Goal: Communication & Community: Answer question/provide support

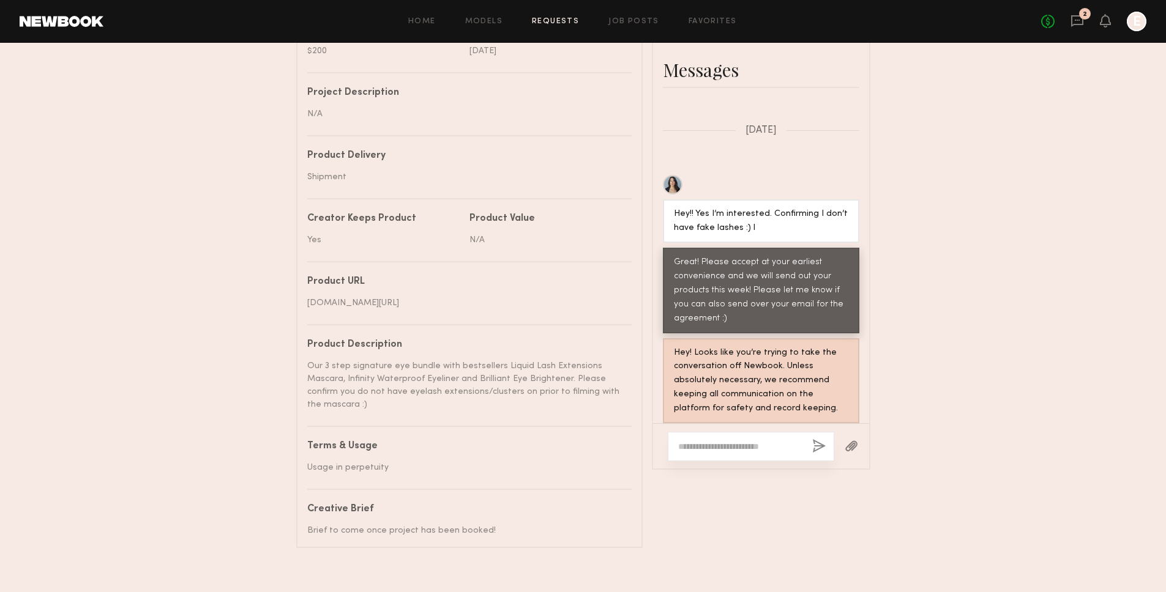
scroll to position [523, 0]
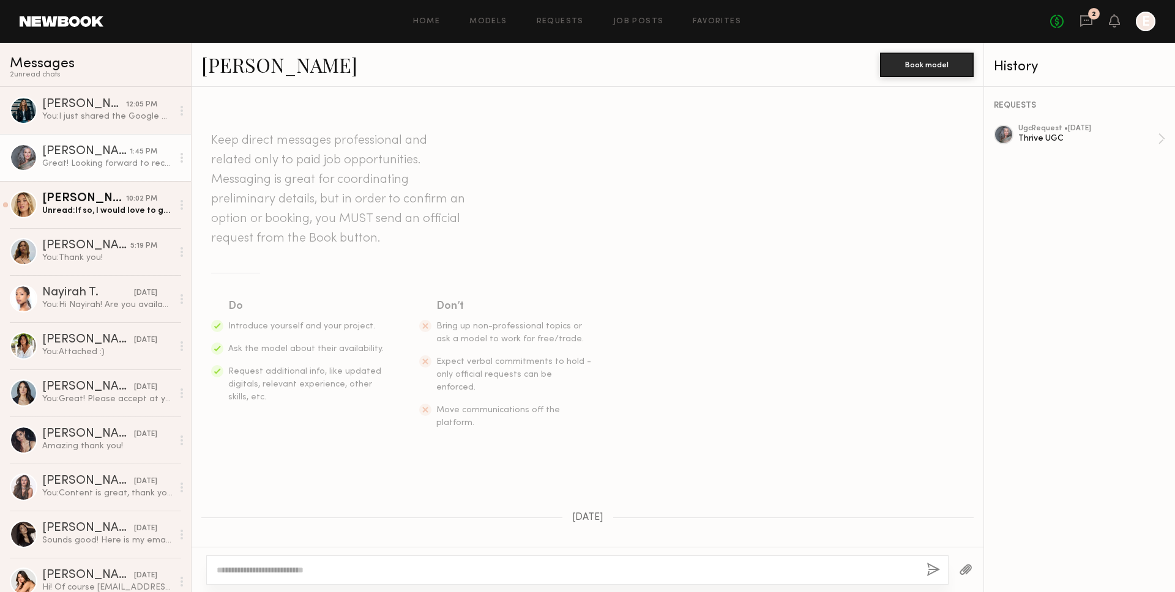
scroll to position [1241, 0]
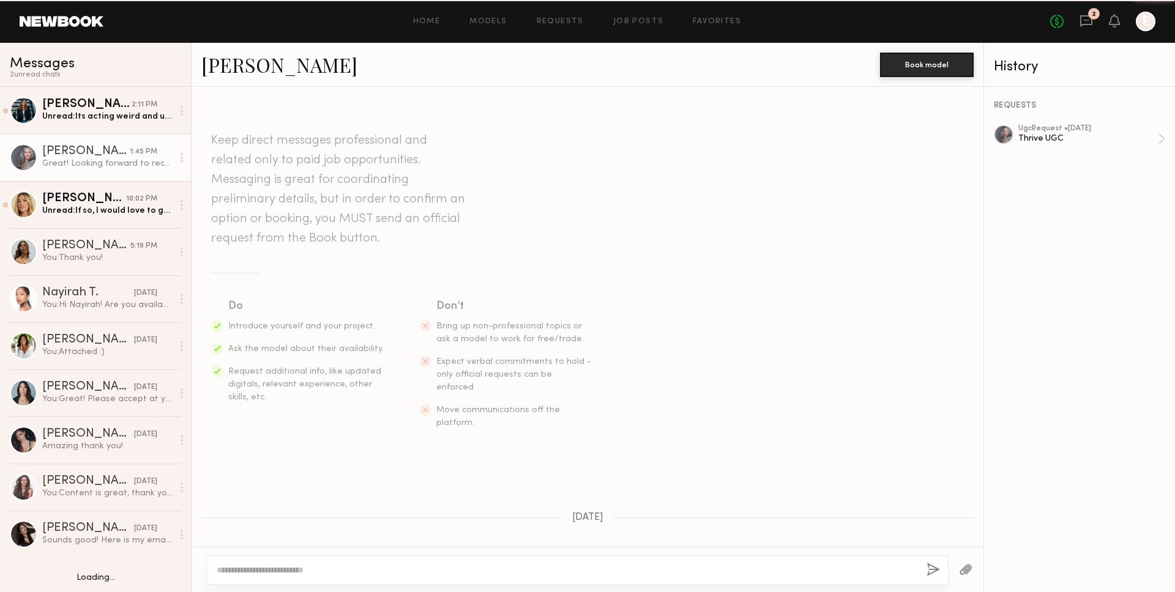
scroll to position [1241, 0]
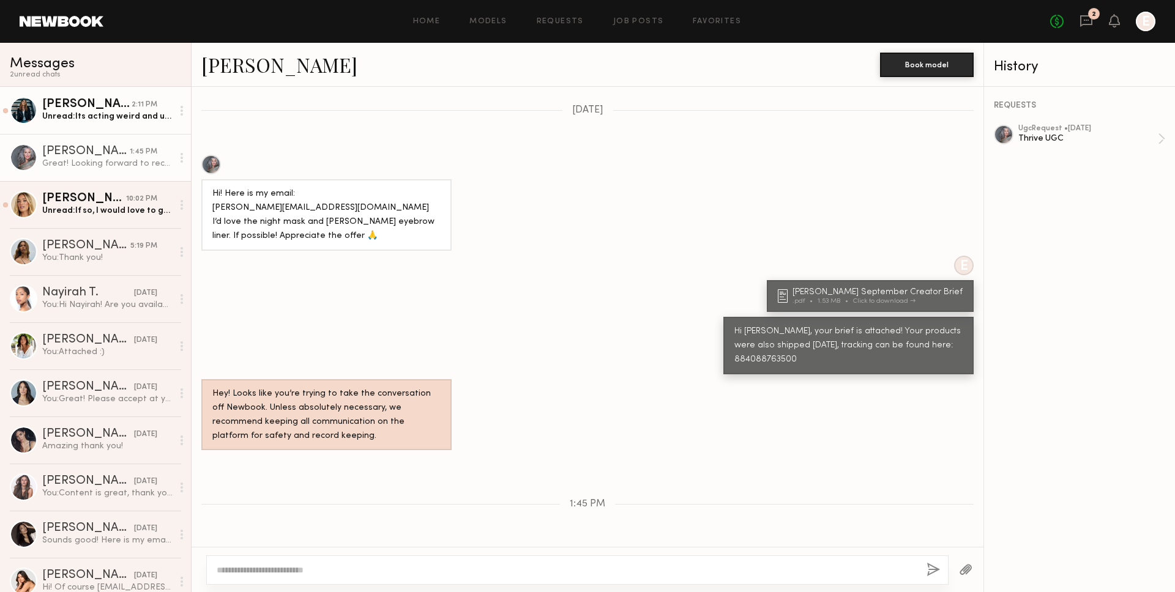
click at [83, 106] on div "[PERSON_NAME]" at bounding box center [86, 105] width 89 height 12
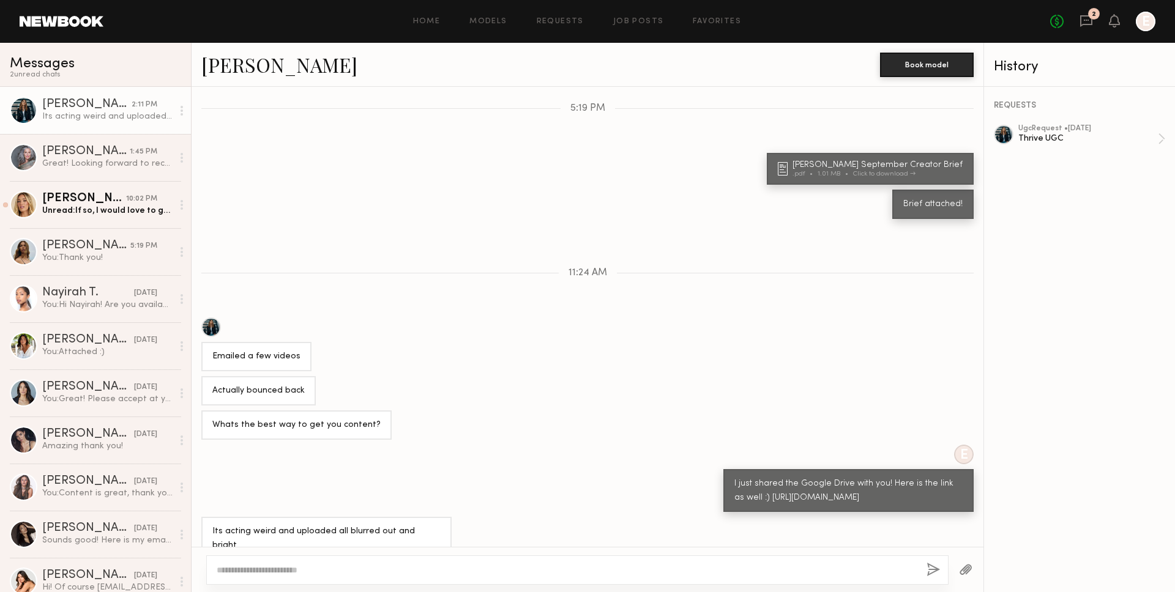
scroll to position [528, 0]
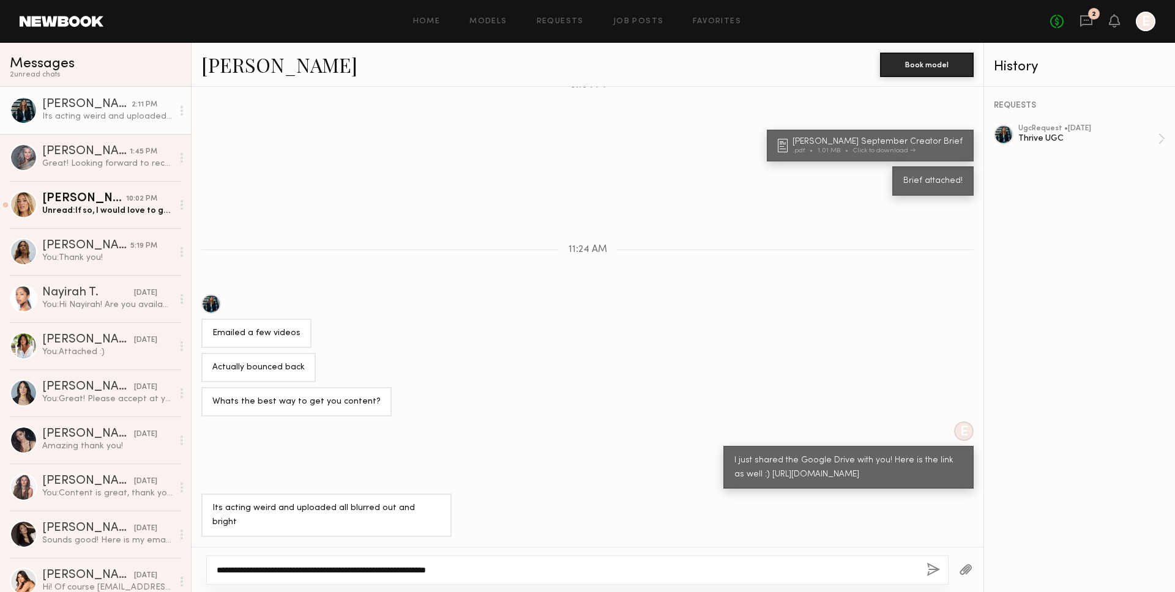
type textarea "**********"
click at [927, 572] on button "button" at bounding box center [933, 570] width 13 height 15
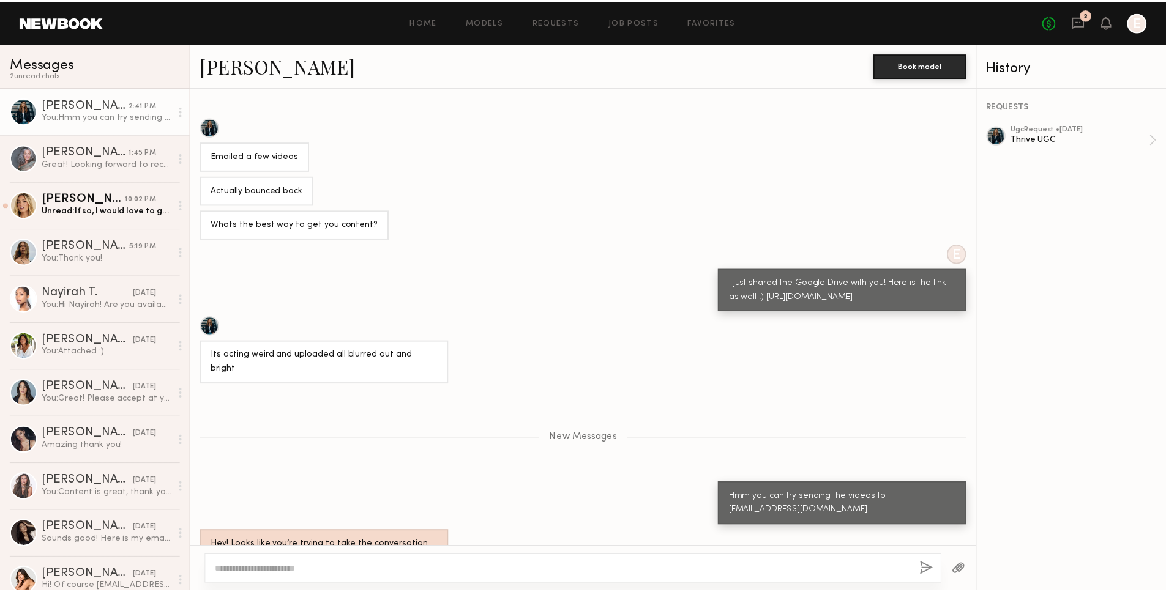
scroll to position [770, 0]
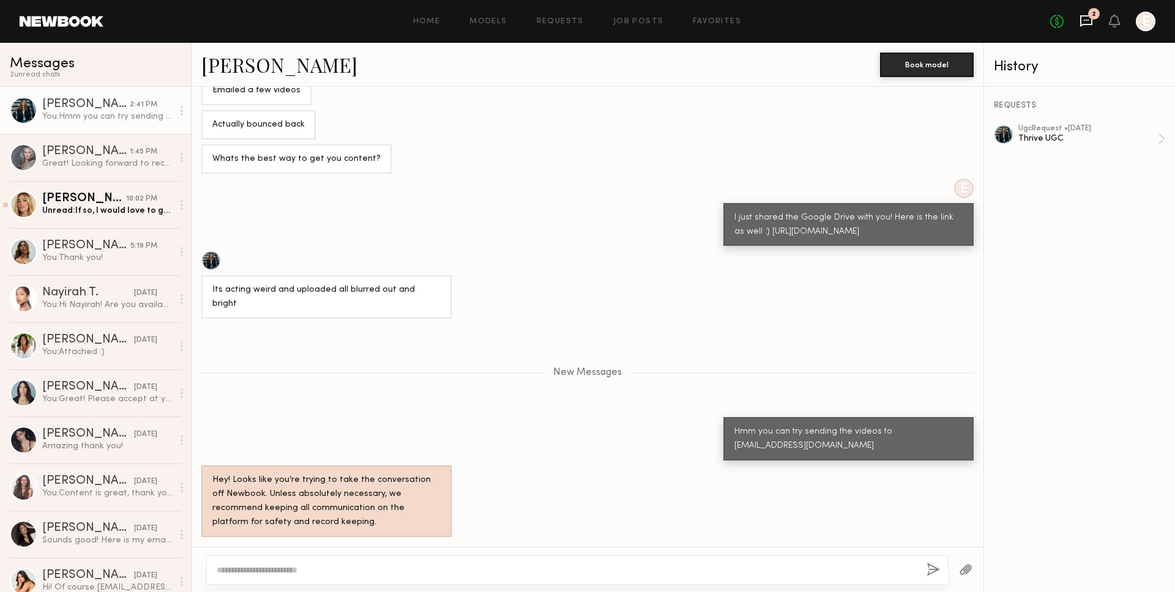
click at [1088, 22] on icon at bounding box center [1086, 20] width 13 height 13
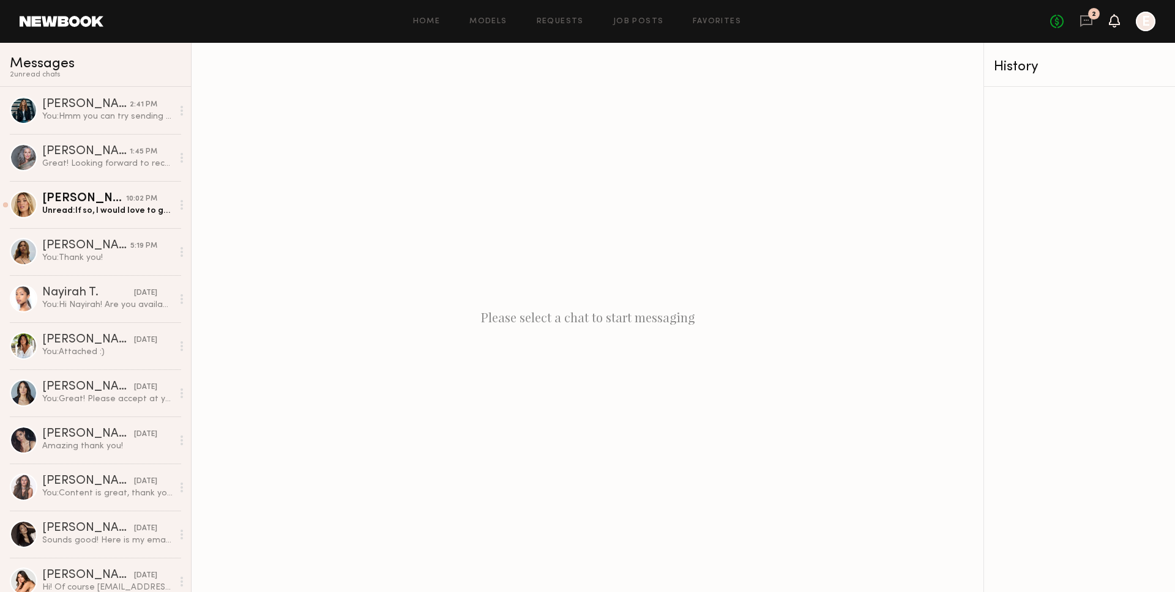
click at [1119, 26] on icon at bounding box center [1114, 20] width 11 height 13
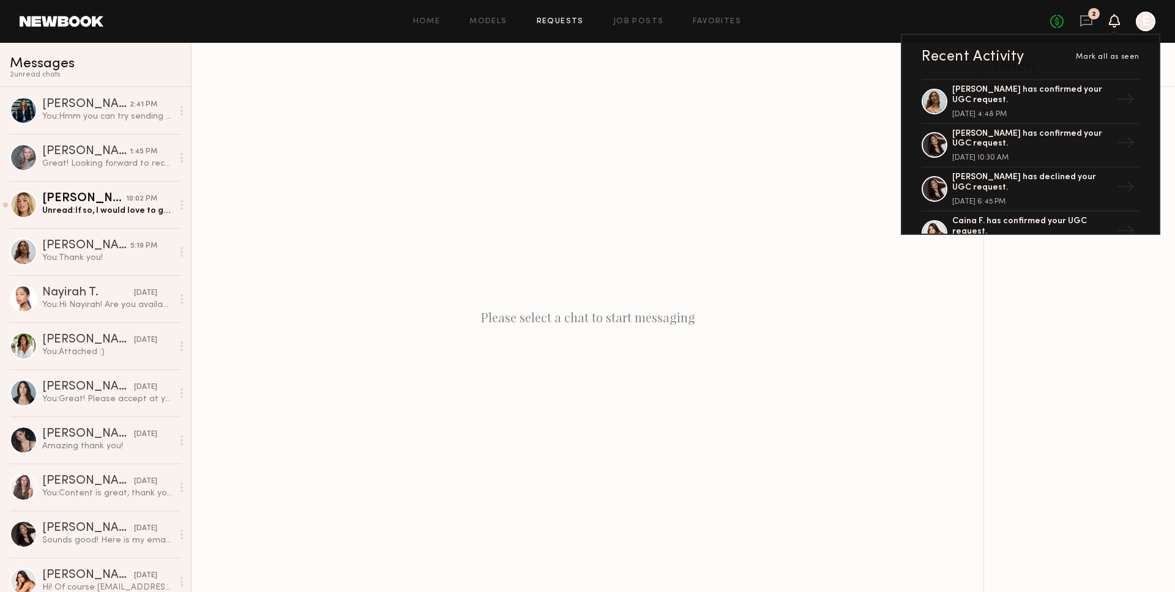
click at [562, 24] on link "Requests" at bounding box center [560, 22] width 47 height 8
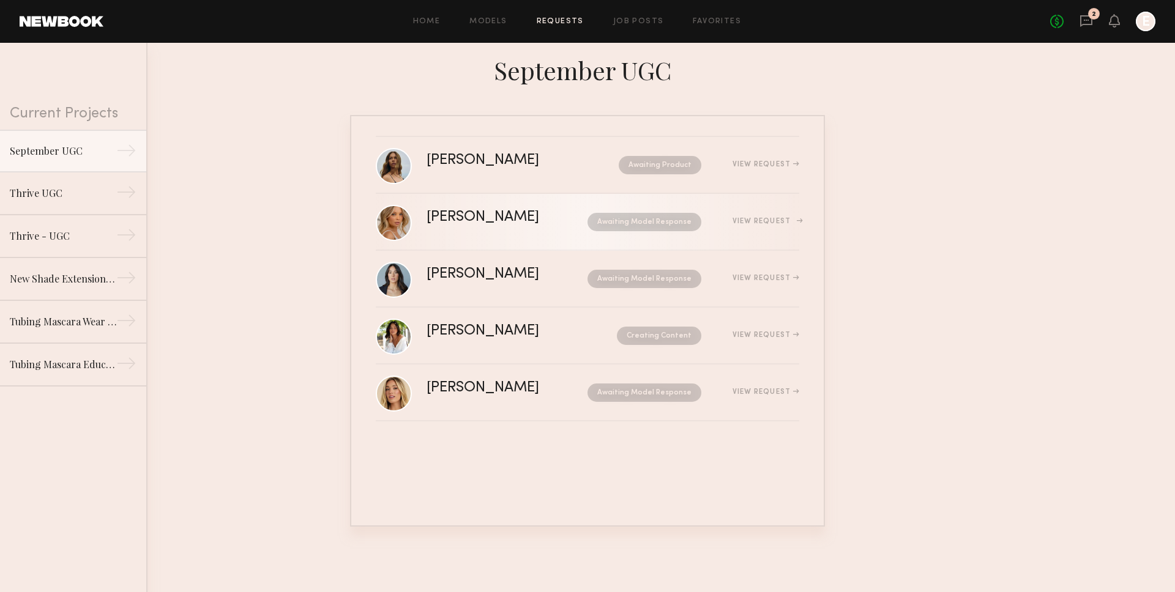
click at [525, 223] on div "Veronika V." at bounding box center [495, 218] width 137 height 14
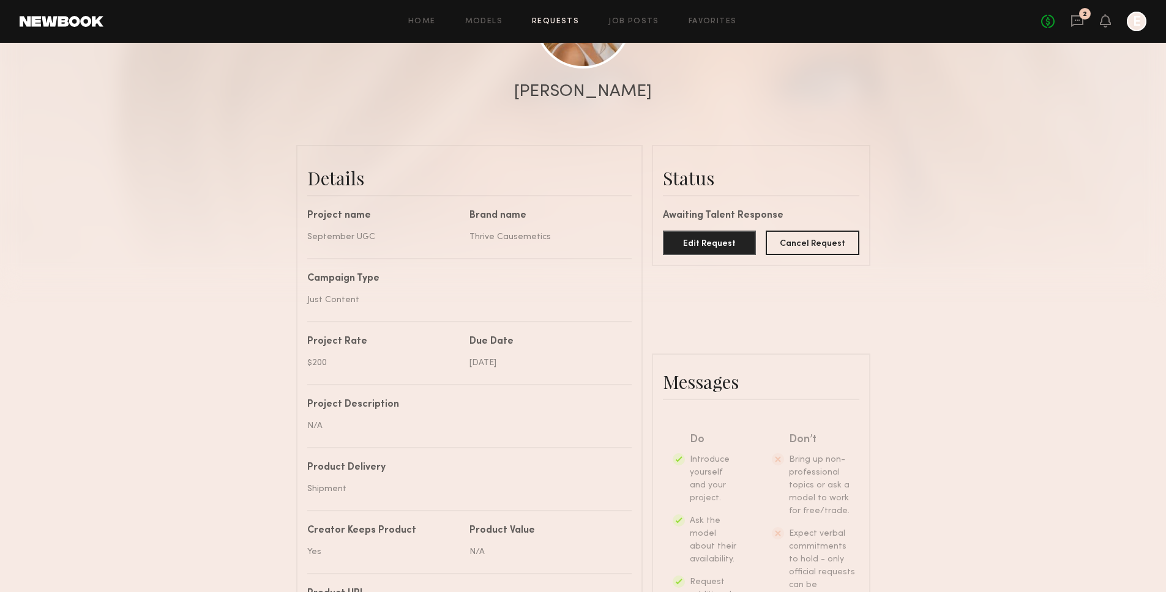
scroll to position [114, 0]
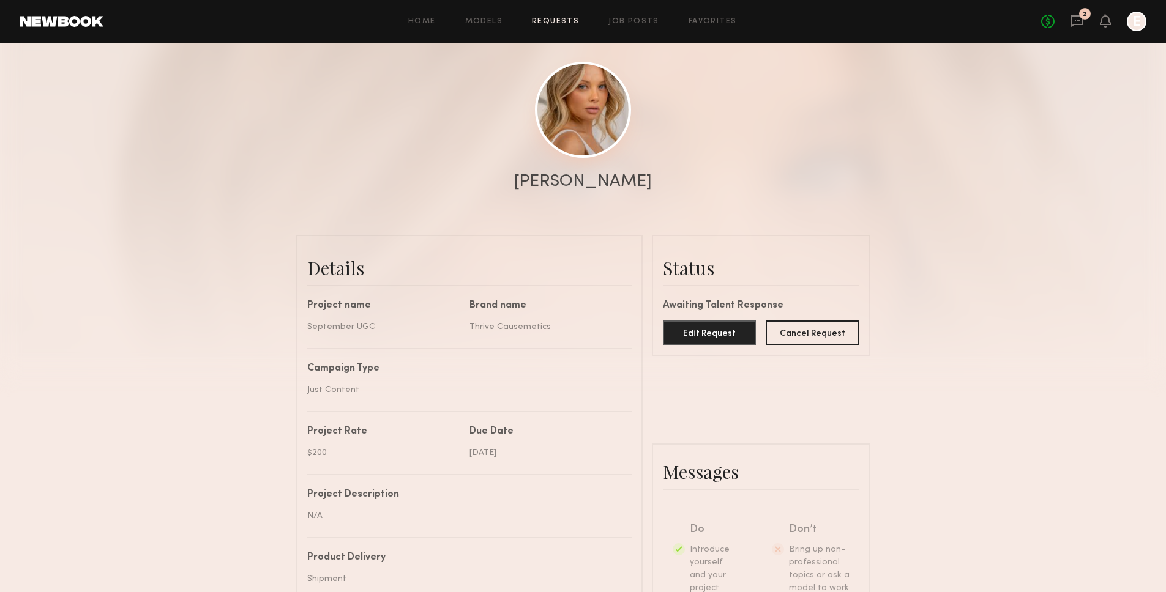
click at [619, 134] on link at bounding box center [583, 110] width 96 height 96
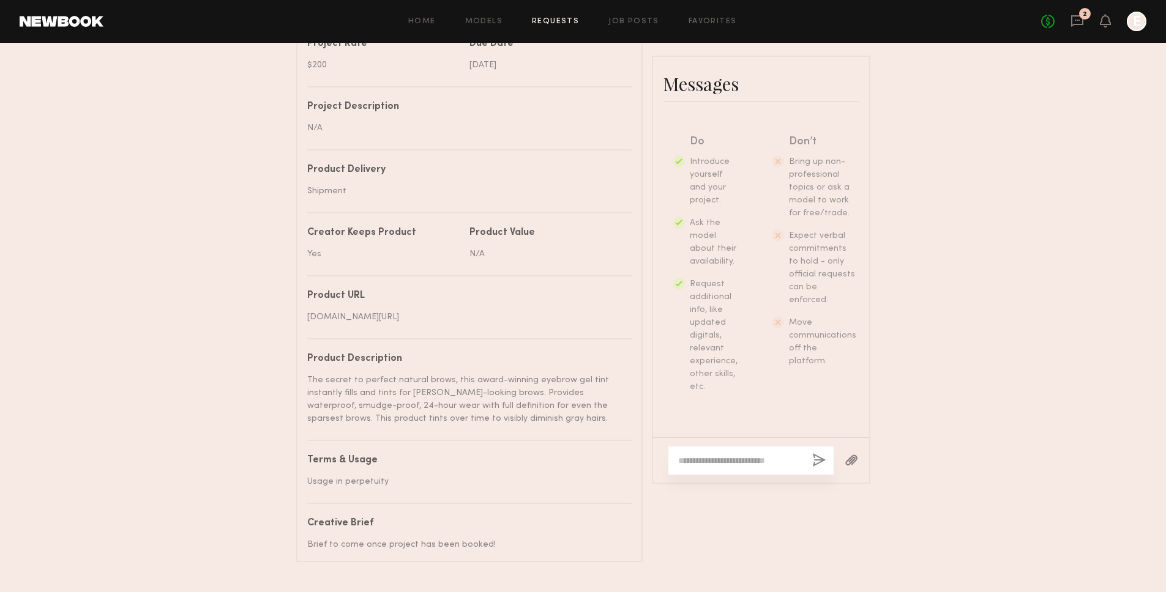
scroll to position [557, 0]
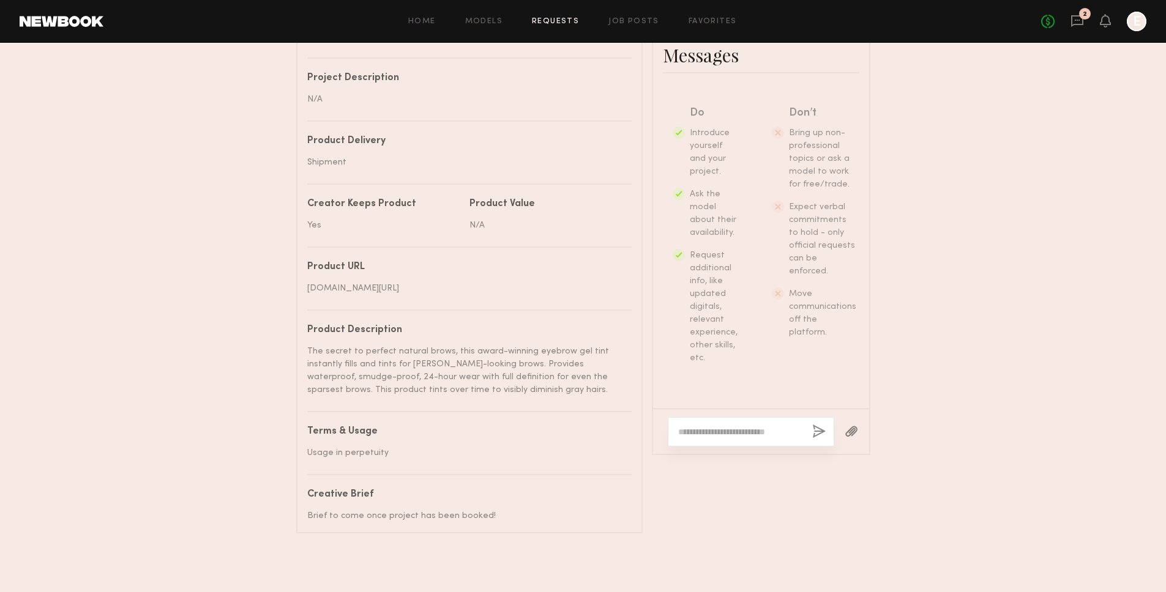
click at [716, 417] on div at bounding box center [751, 431] width 166 height 29
click at [716, 426] on textarea at bounding box center [740, 432] width 124 height 12
type textarea "**********"
click at [822, 425] on button "button" at bounding box center [818, 432] width 13 height 15
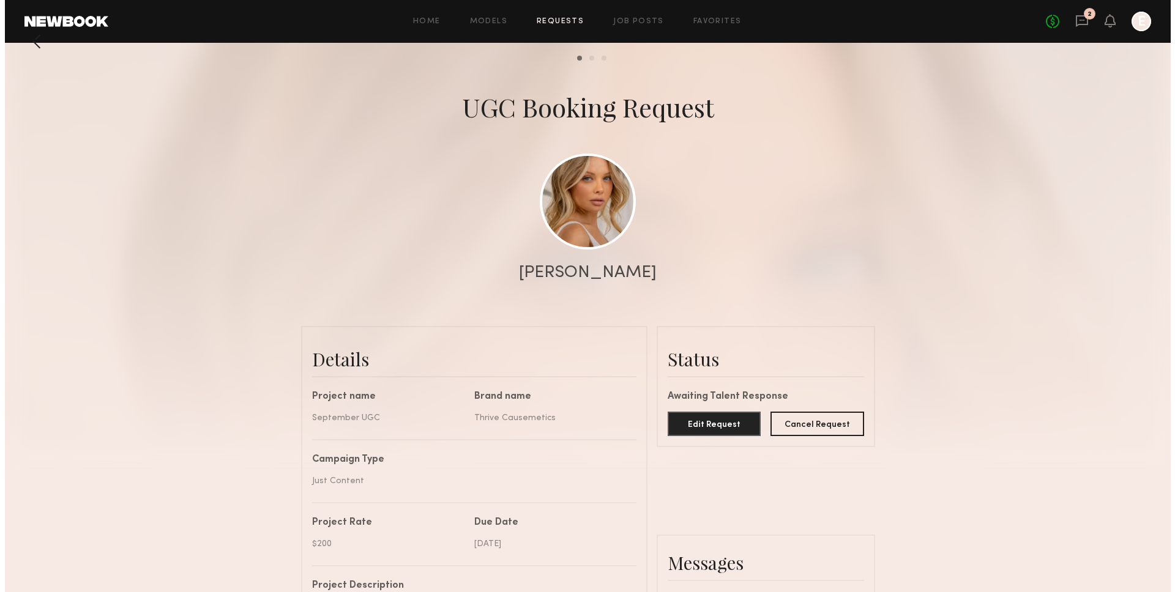
scroll to position [0, 0]
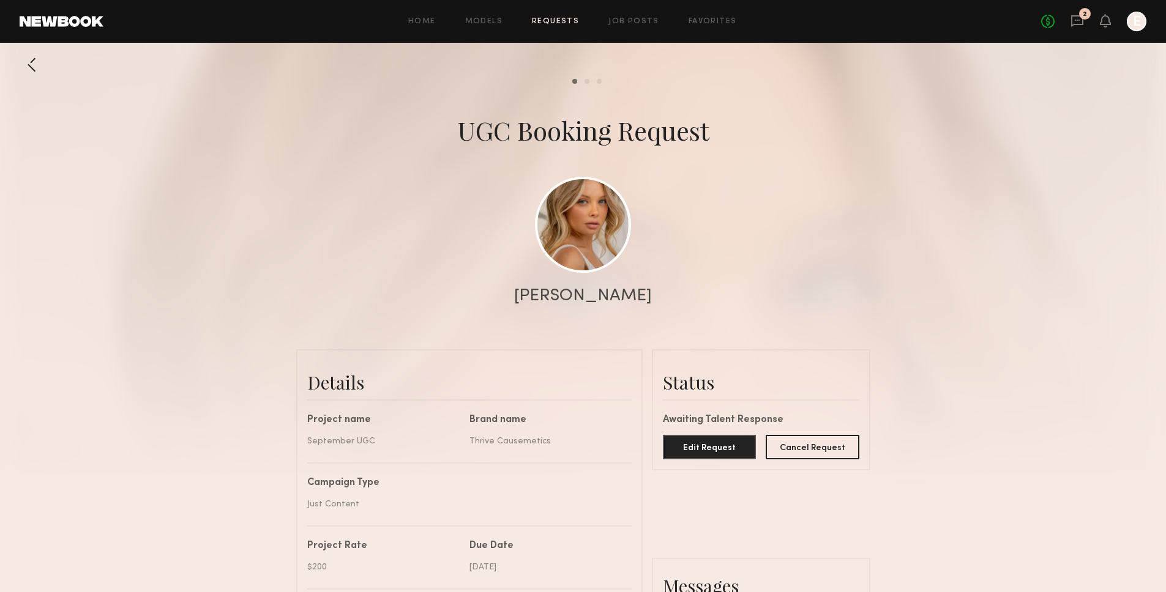
click at [1084, 24] on div "No fees up to $5,000 2 E" at bounding box center [1093, 22] width 105 height 20
click at [1078, 20] on icon at bounding box center [1077, 20] width 5 height 1
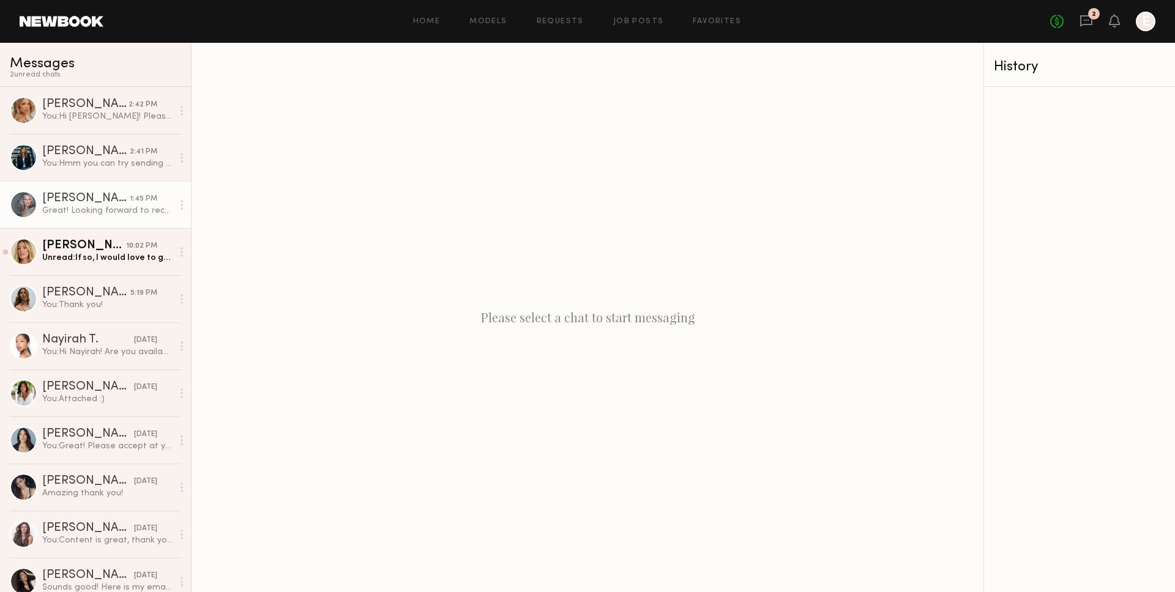
click at [111, 218] on link "Kandeyce J. 1:45 PM Great! Looking forward to receiving them!" at bounding box center [95, 204] width 191 height 47
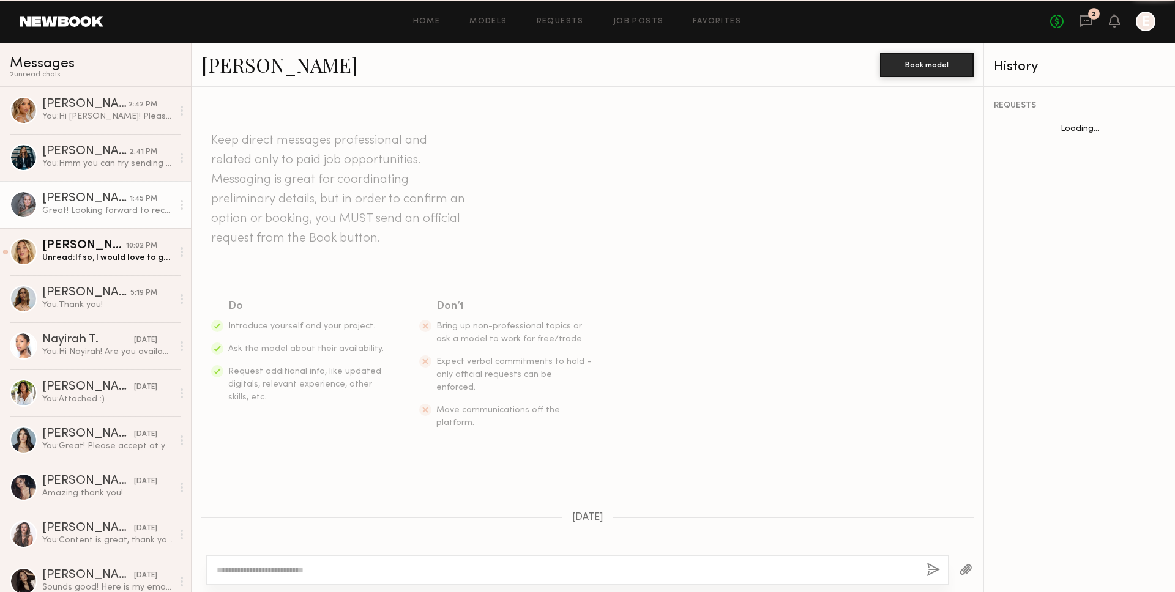
scroll to position [1241, 0]
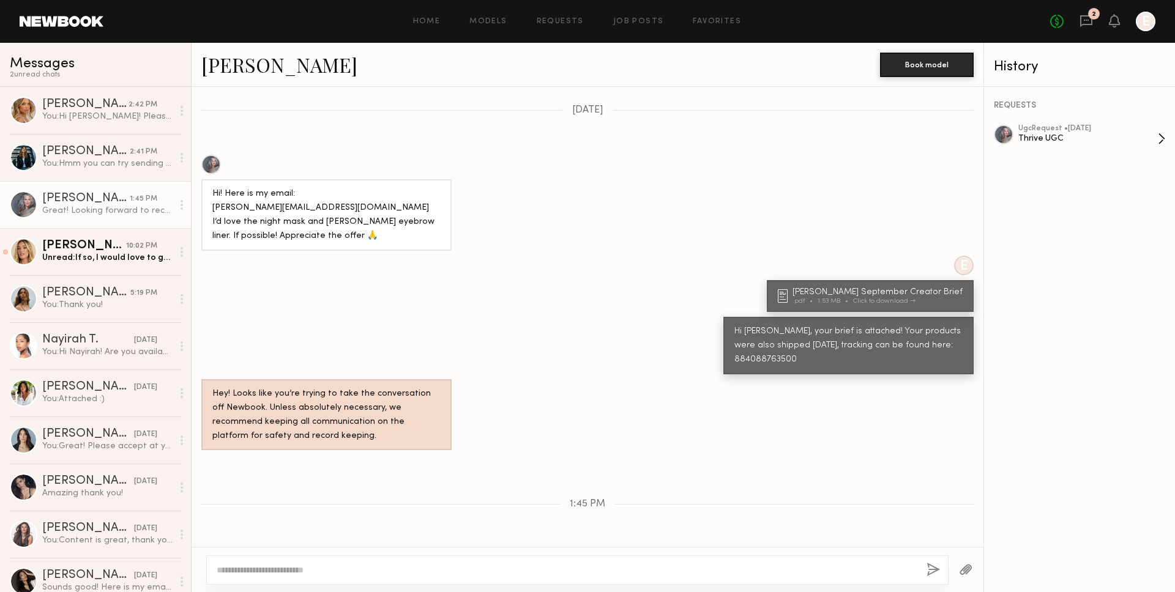
click at [1061, 141] on div "Thrive UGC" at bounding box center [1088, 139] width 140 height 12
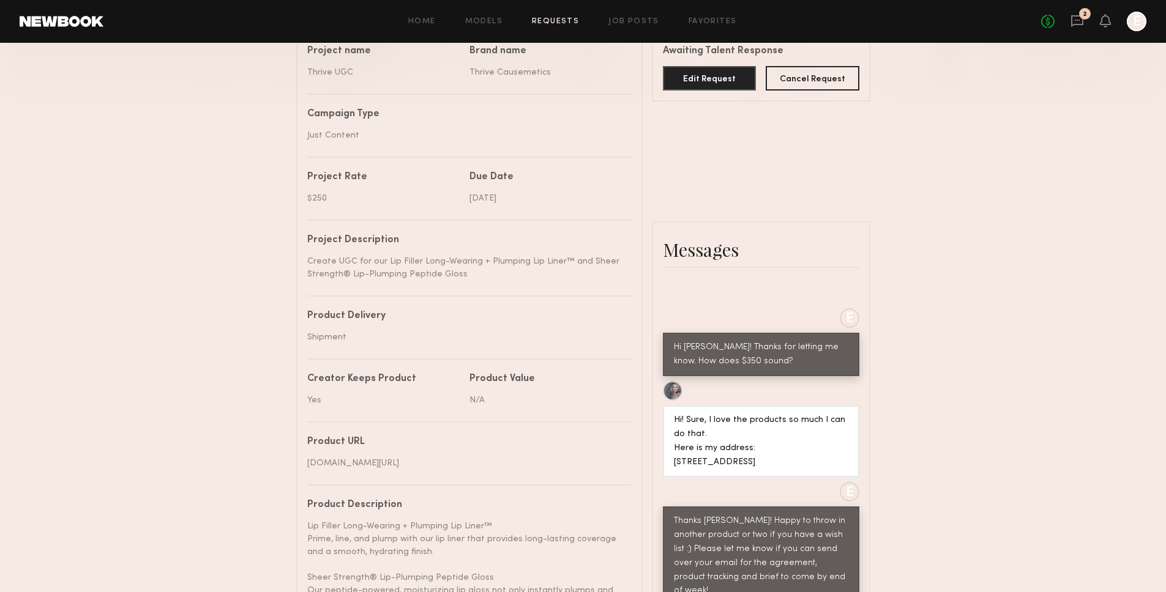
scroll to position [370, 0]
click at [717, 73] on button "Edit Request" at bounding box center [710, 77] width 94 height 24
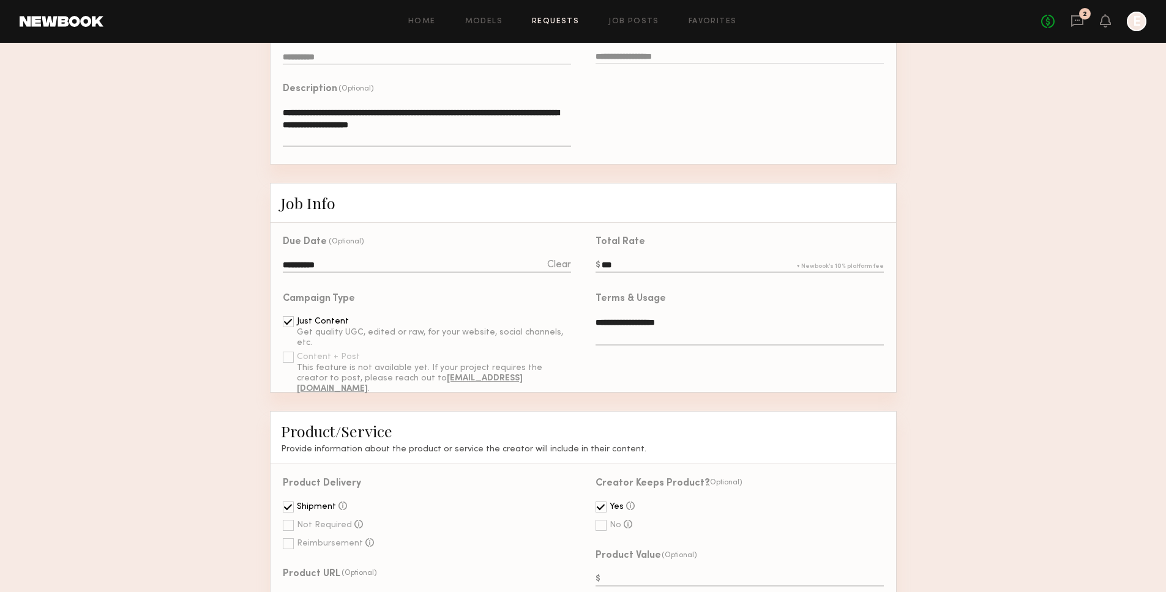
scroll to position [261, 0]
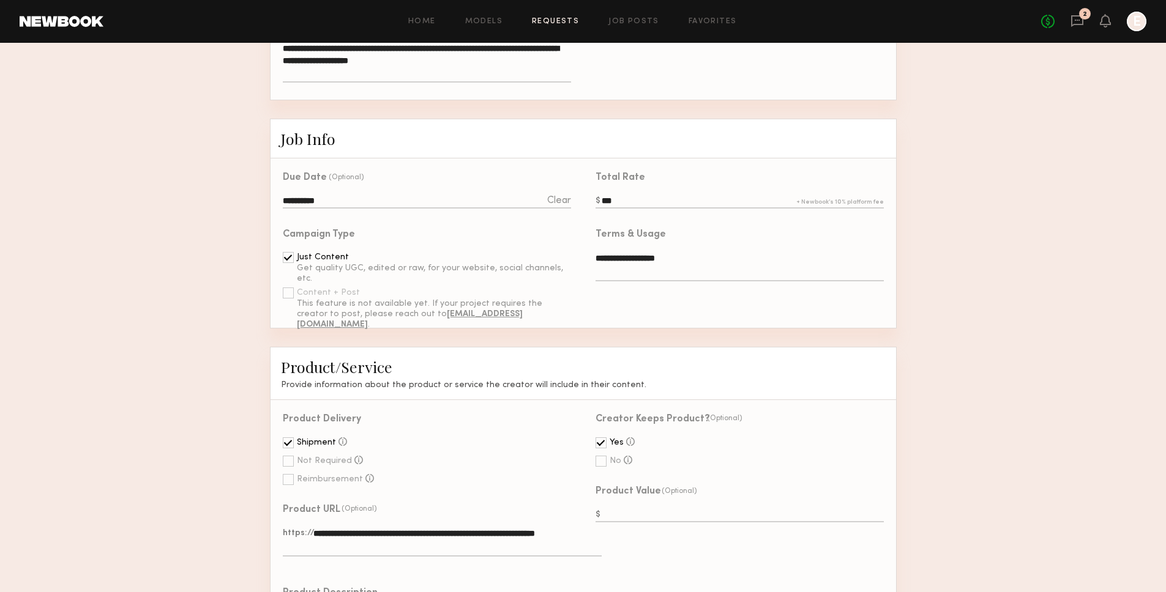
click at [607, 202] on input "***" at bounding box center [739, 201] width 288 height 13
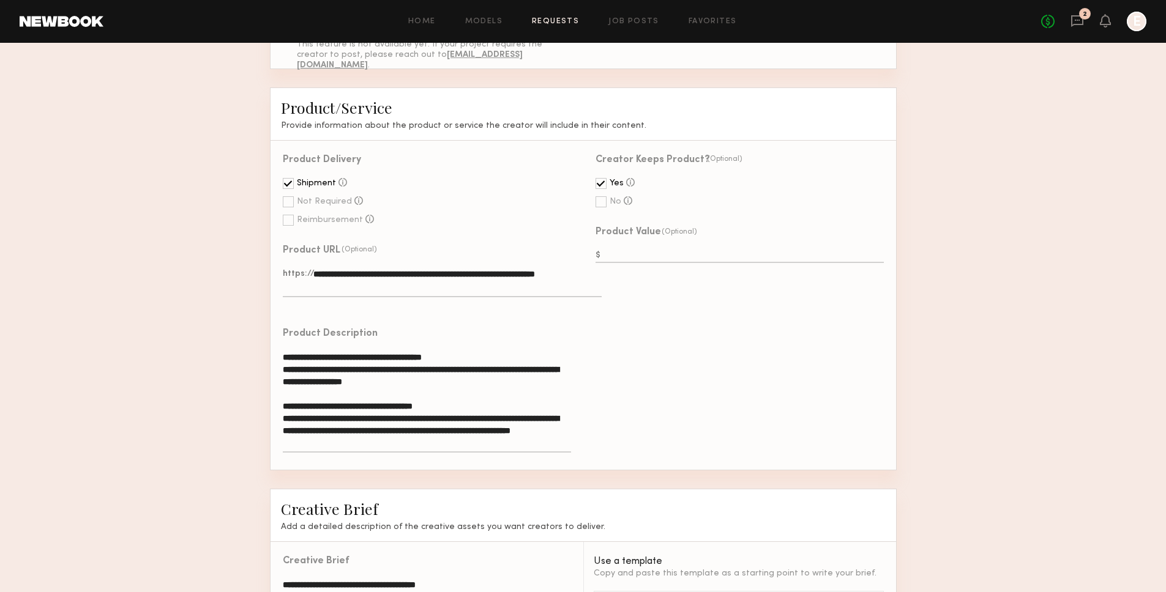
scroll to position [791, 0]
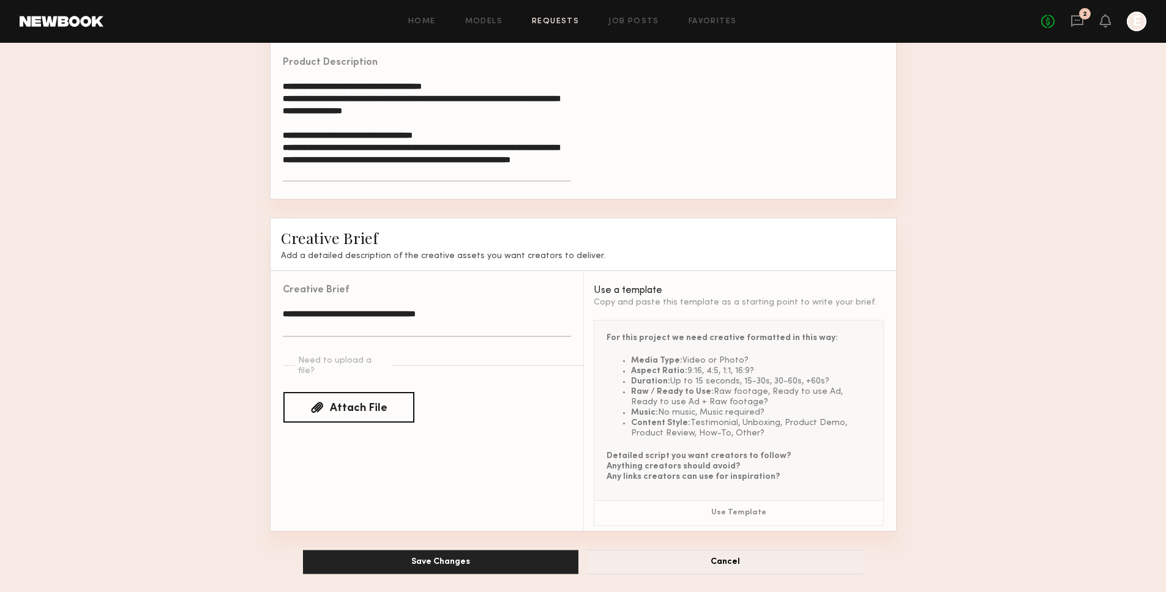
type input "***"
click at [480, 556] on button "Save Changes" at bounding box center [440, 562] width 275 height 24
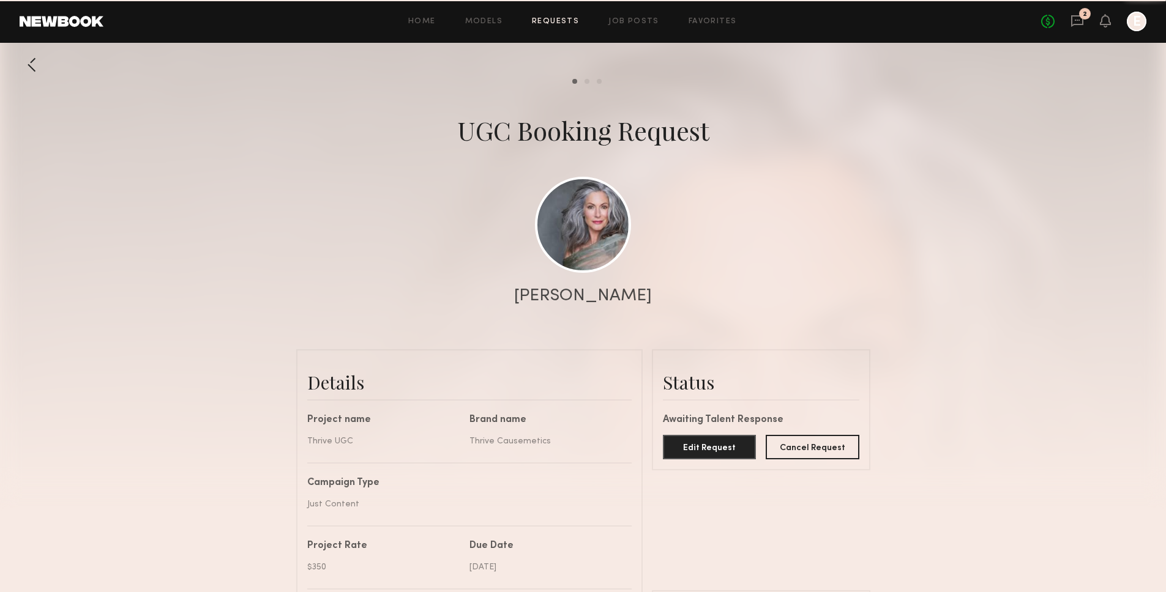
scroll to position [1742, 0]
